Goal: Information Seeking & Learning: Check status

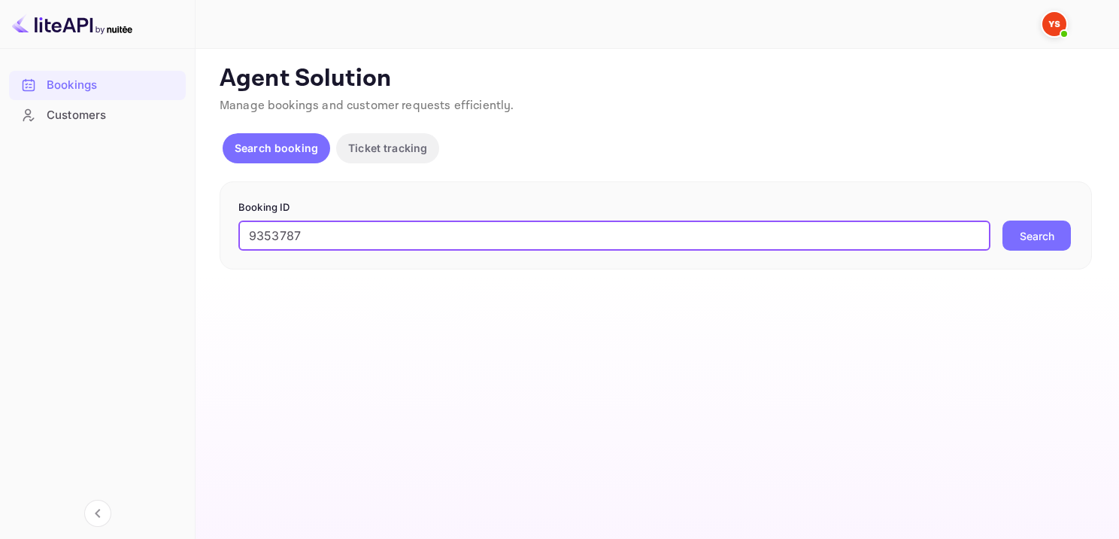
type input "9353787"
click at [1026, 238] on button "Search" at bounding box center [1037, 235] width 68 height 30
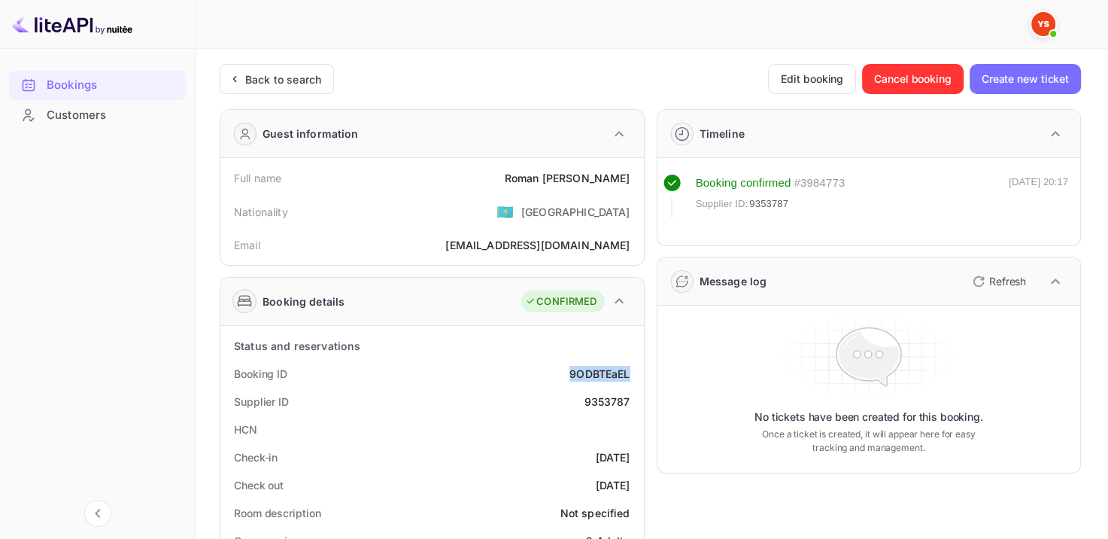
drag, startPoint x: 564, startPoint y: 371, endPoint x: 628, endPoint y: 378, distance: 64.3
click at [628, 378] on div "Booking ID 9ODBTEaEL" at bounding box center [432, 374] width 412 height 28
copy div "9ODBTEaEL"
drag, startPoint x: 533, startPoint y: 173, endPoint x: 630, endPoint y: 183, distance: 97.5
click at [630, 183] on div "Full name Roman Krasnikov" at bounding box center [432, 178] width 412 height 28
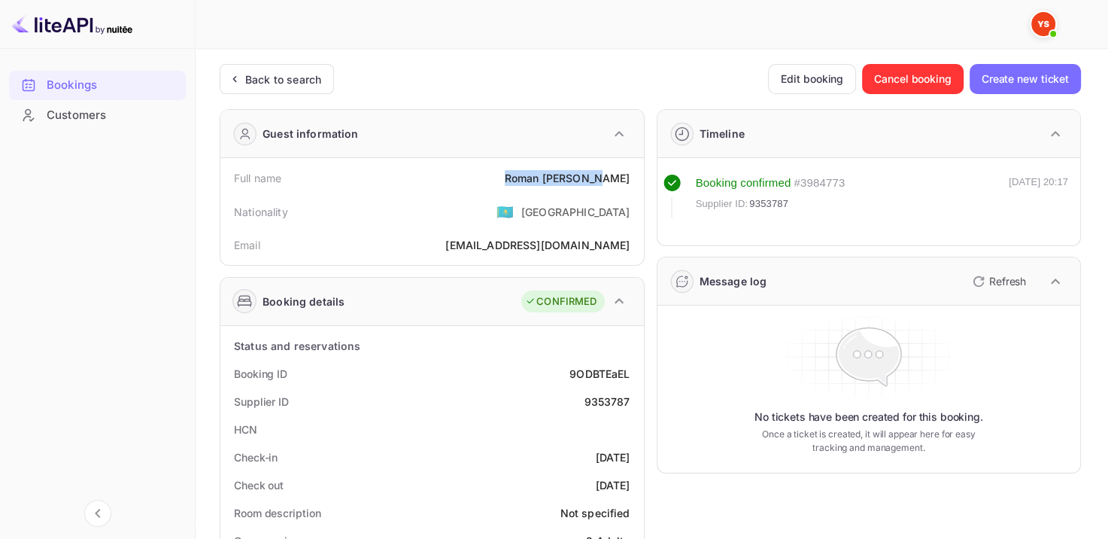
copy div "Roman Krasnikov"
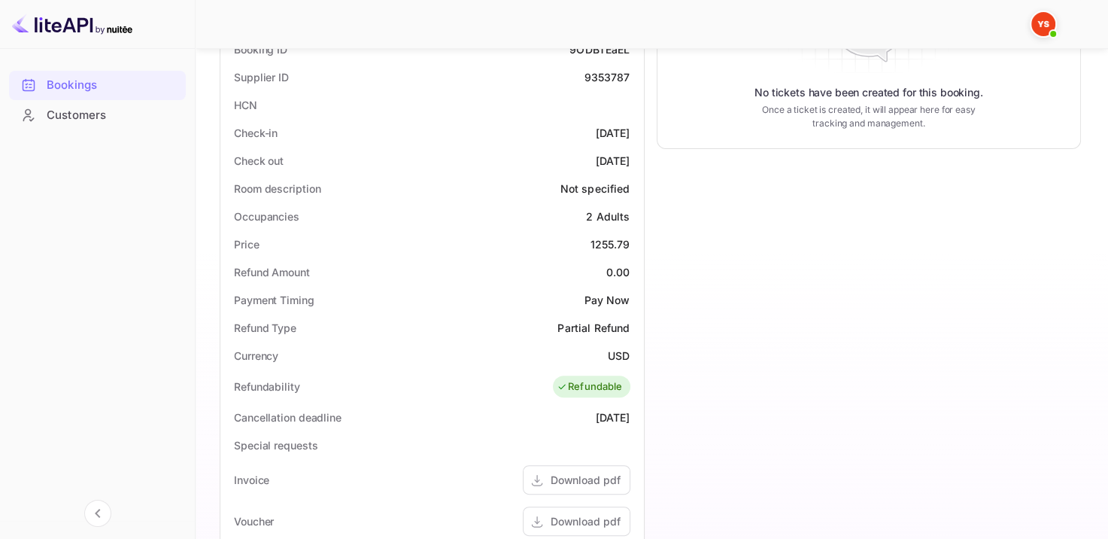
scroll to position [451, 0]
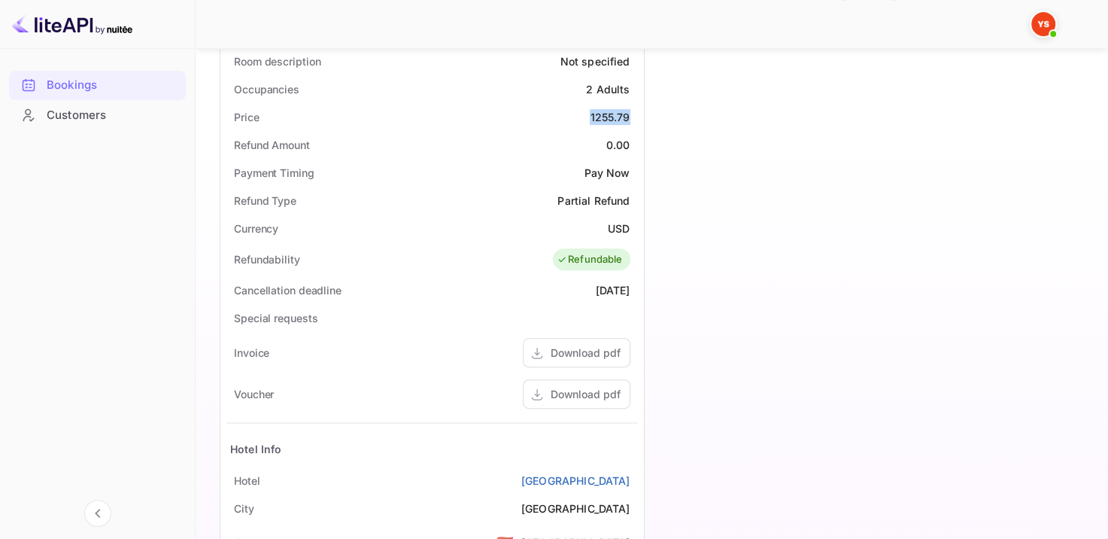
drag, startPoint x: 587, startPoint y: 120, endPoint x: 639, endPoint y: 120, distance: 51.9
click at [629, 120] on div "Price 1255.79" at bounding box center [432, 117] width 412 height 28
copy div "1255.79"
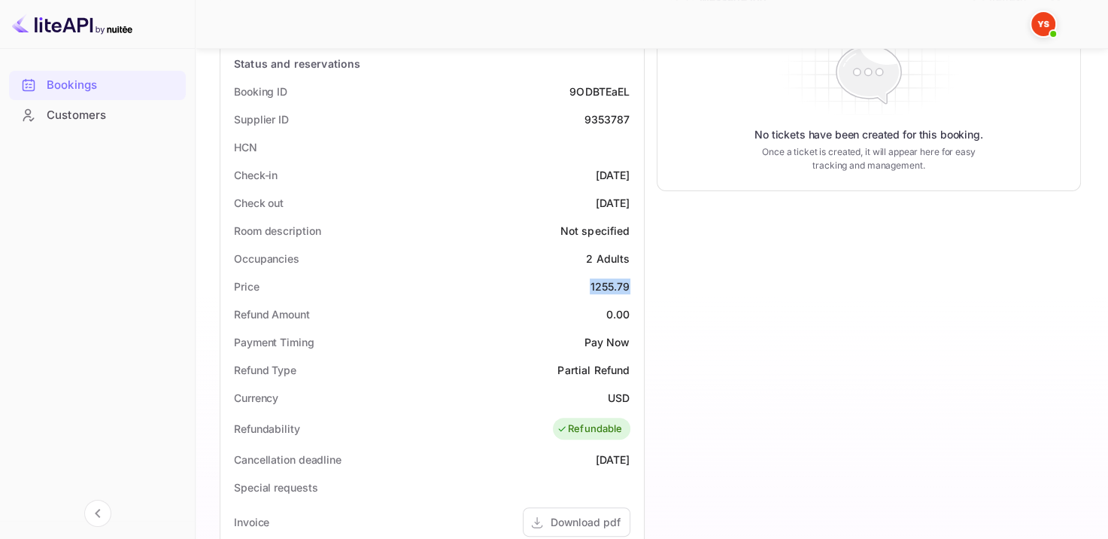
scroll to position [0, 0]
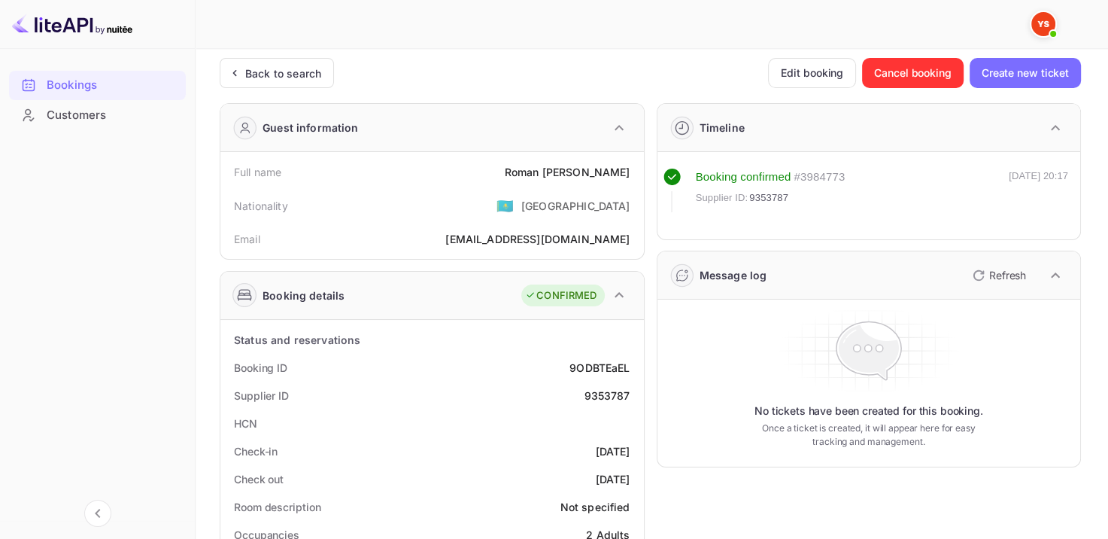
scroll to position [376, 0]
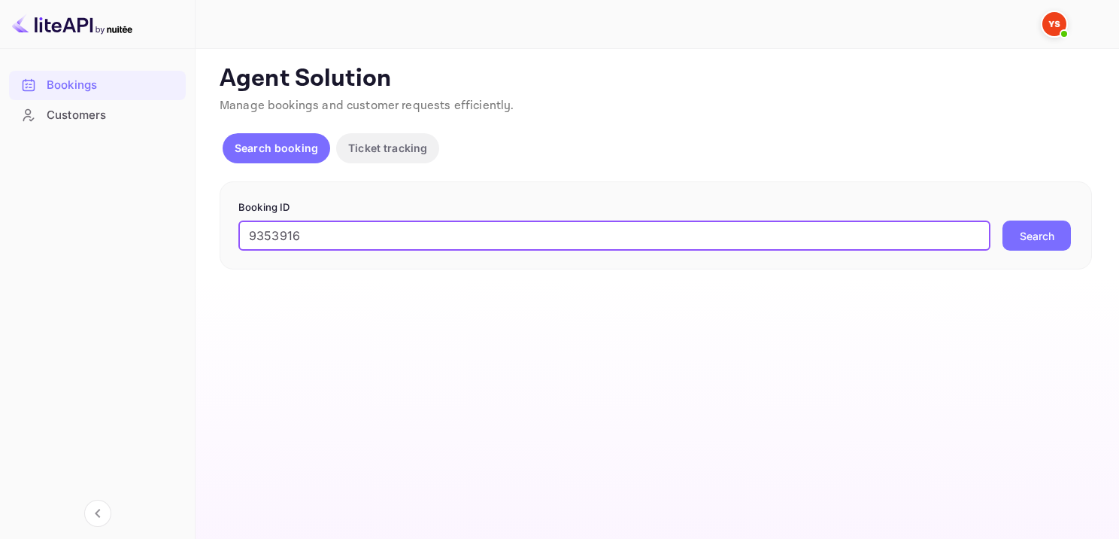
type input "9353916"
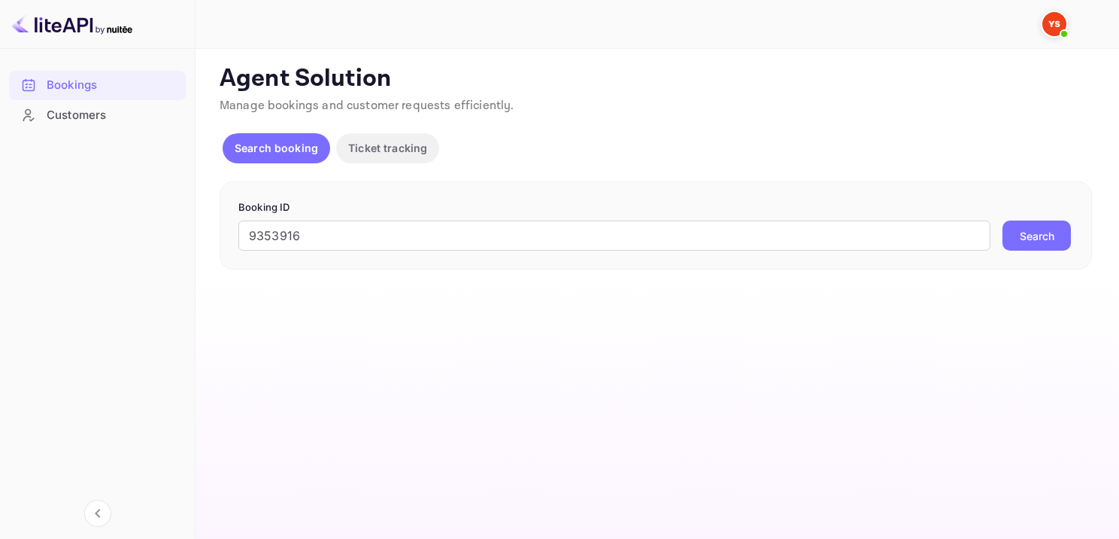
click at [1038, 247] on button "Search" at bounding box center [1037, 235] width 68 height 30
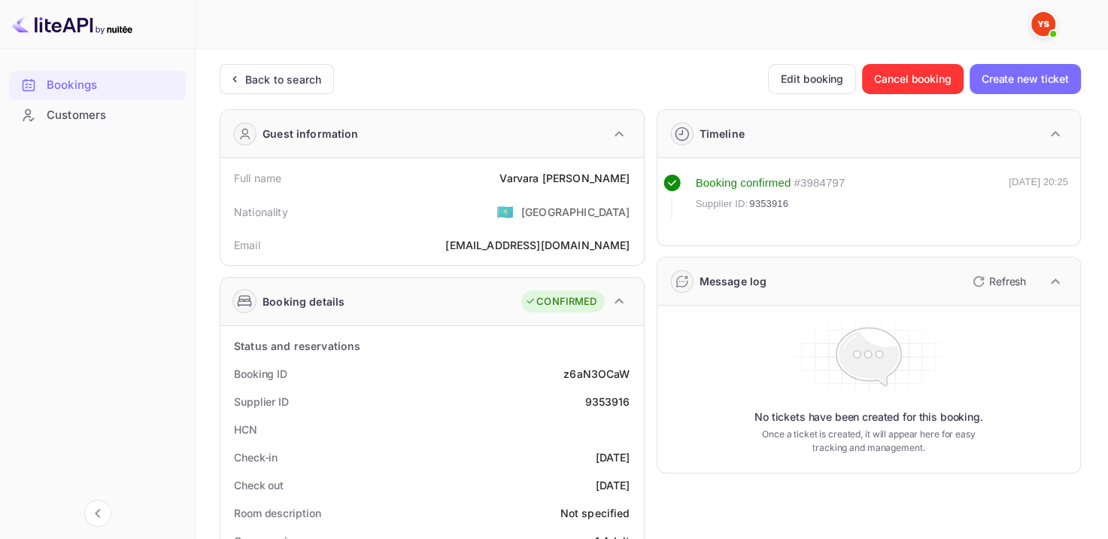
click at [579, 367] on div "z6aN3OCaW" at bounding box center [596, 374] width 66 height 16
drag, startPoint x: 558, startPoint y: 363, endPoint x: 640, endPoint y: 368, distance: 82.1
copy div "z6aN3OCaW"
drag, startPoint x: 521, startPoint y: 184, endPoint x: 664, endPoint y: 170, distance: 143.6
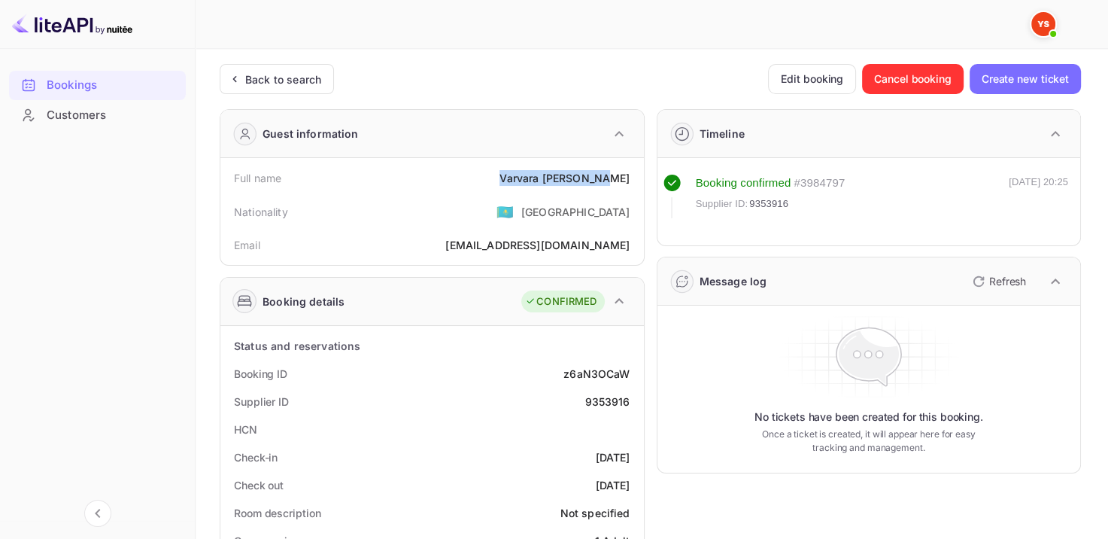
click at [630, 184] on div "Full name [PERSON_NAME]" at bounding box center [432, 178] width 412 height 28
copy div "[PERSON_NAME]"
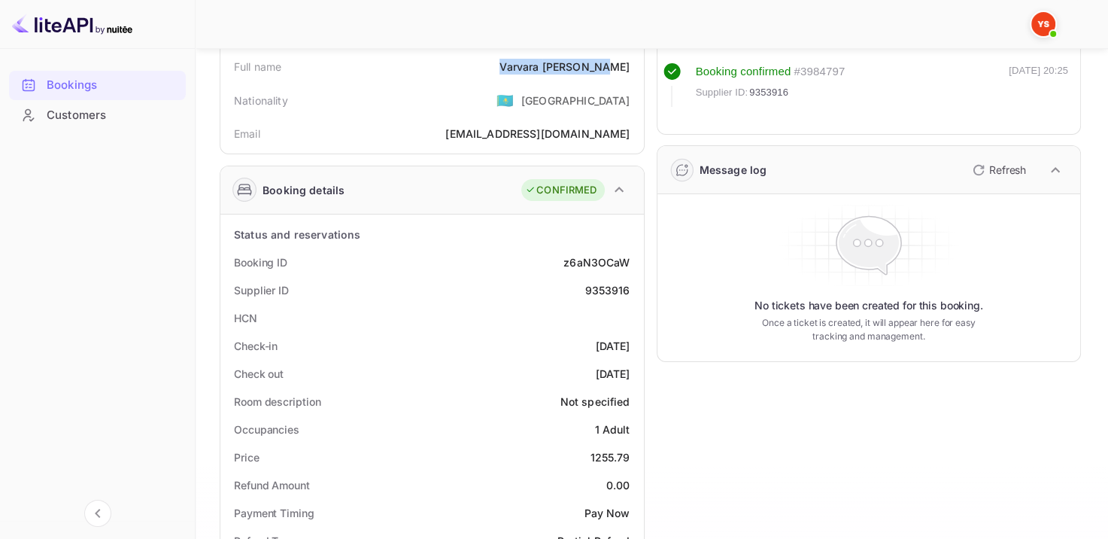
scroll to position [226, 0]
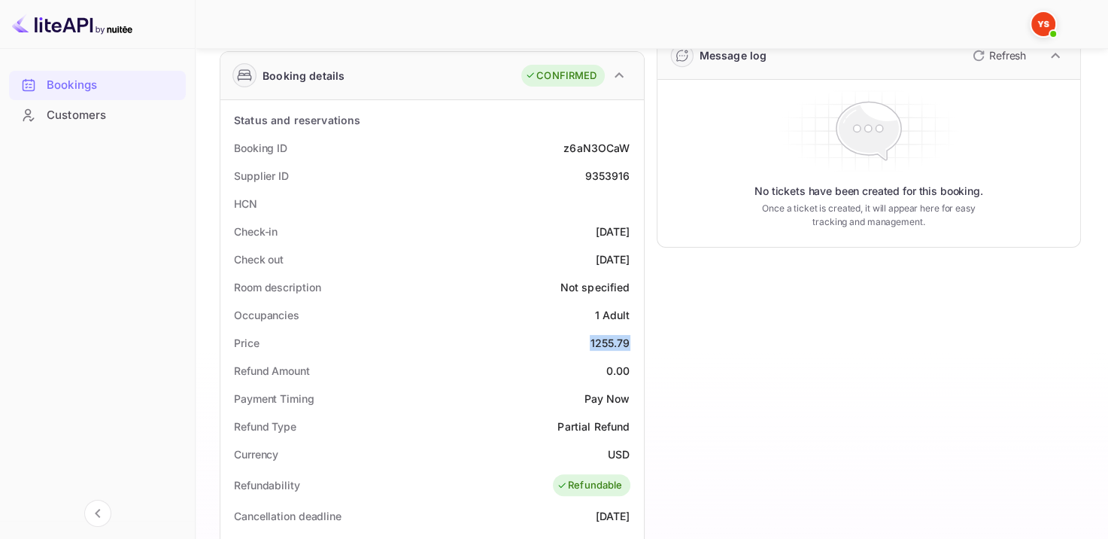
drag, startPoint x: 584, startPoint y: 339, endPoint x: 630, endPoint y: 342, distance: 45.9
click at [630, 342] on div "Price 1255.79" at bounding box center [432, 343] width 412 height 28
copy div "1255.79"
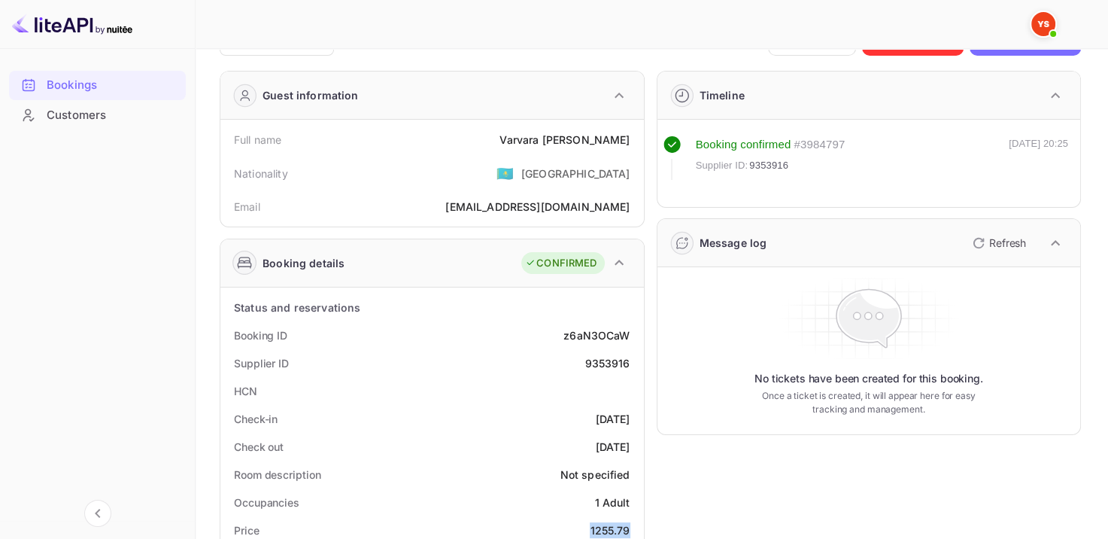
scroll to position [0, 0]
